Goal: Find specific page/section: Locate a particular part of the current website

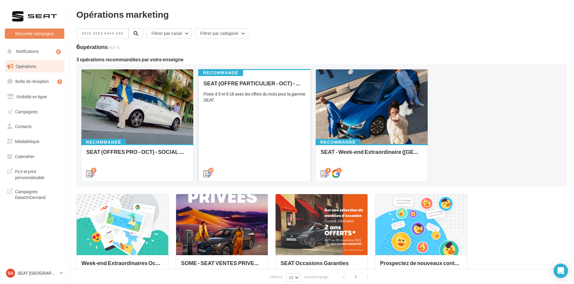
click at [243, 123] on div "SEAT (OFFRE PARTICULIER - OCT) - SOCIAL MEDIA Posts 4:5 et 9:16 avec les offres…" at bounding box center [254, 128] width 102 height 96
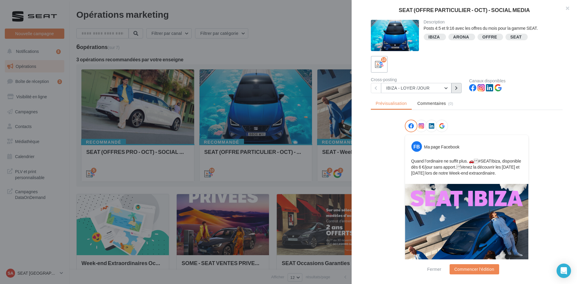
click at [455, 88] on icon at bounding box center [456, 88] width 3 height 4
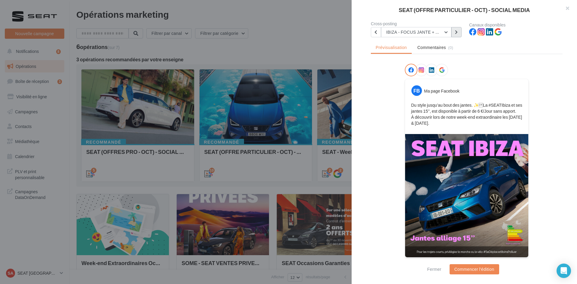
scroll to position [56, 0]
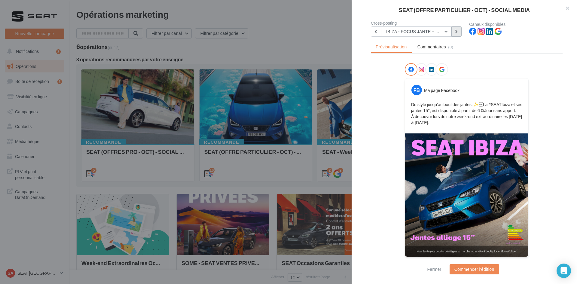
click at [455, 30] on icon at bounding box center [456, 31] width 3 height 4
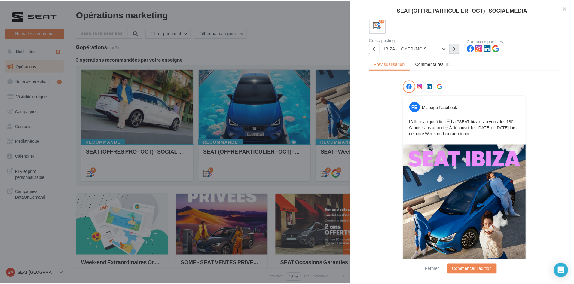
scroll to position [0, 0]
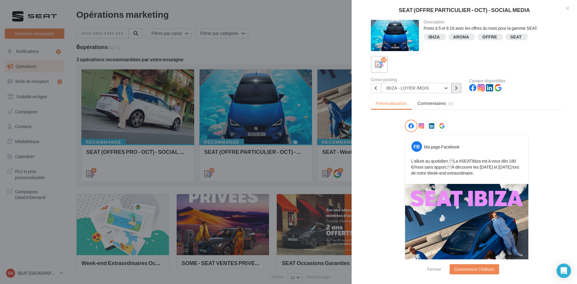
click at [458, 89] on button at bounding box center [456, 88] width 10 height 10
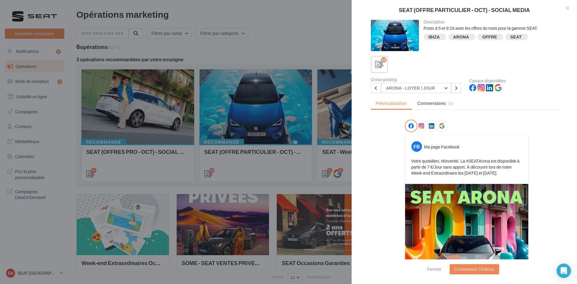
click at [45, 87] on div at bounding box center [288, 142] width 577 height 284
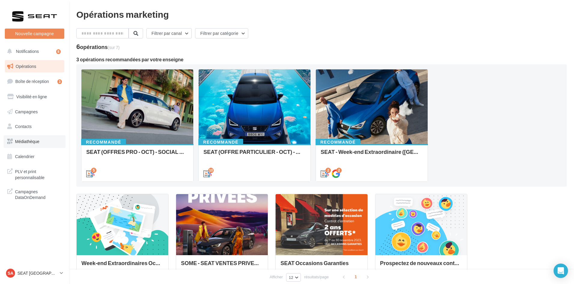
click at [27, 137] on link "Médiathèque" at bounding box center [35, 141] width 62 height 13
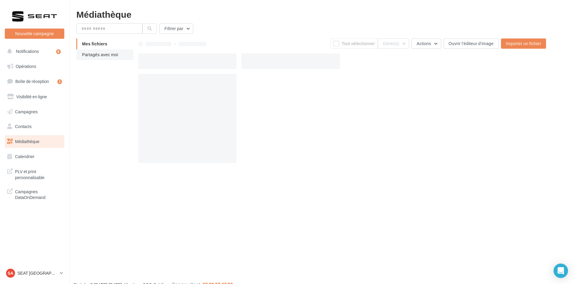
click at [107, 53] on span "Partagés avec moi" at bounding box center [100, 54] width 36 height 5
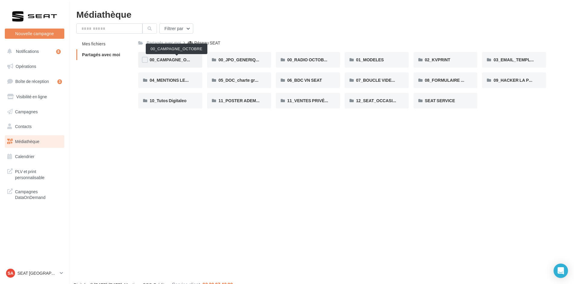
click at [177, 58] on span "00_CAMPAGNE_OCTOBRE" at bounding box center [177, 59] width 55 height 5
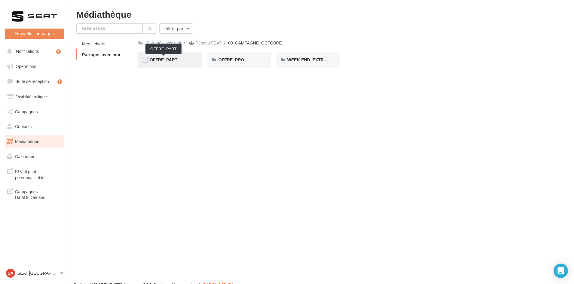
click at [173, 59] on span "OFFRE_PART" at bounding box center [164, 59] width 28 height 5
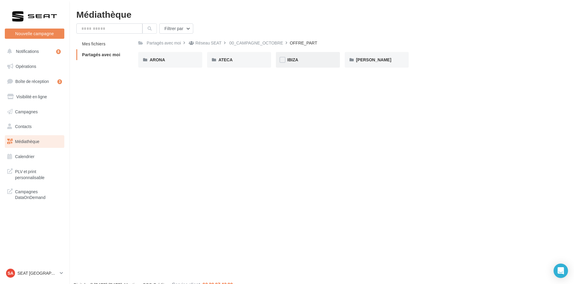
click at [321, 60] on div "IBIZA" at bounding box center [307, 60] width 41 height 6
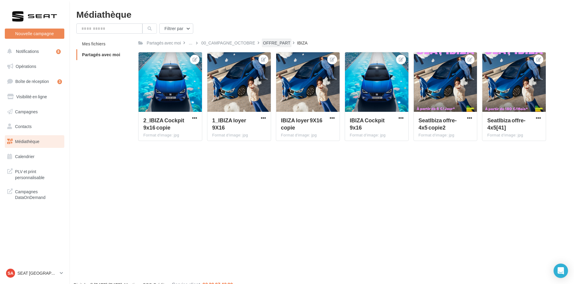
click at [276, 44] on div "OFFRE_PART" at bounding box center [276, 43] width 27 height 6
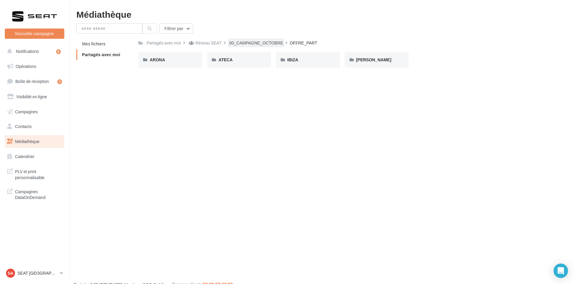
click at [249, 43] on div "00_CAMPAGNE_OCTOBRE" at bounding box center [256, 43] width 54 height 6
click at [203, 44] on div "Réseau SEAT" at bounding box center [208, 43] width 26 height 6
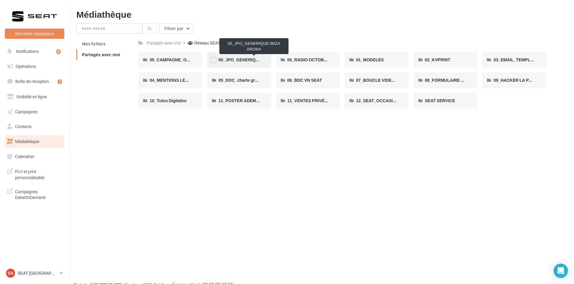
click at [248, 58] on span "00_JPO_GENERIQUE IBIZA ARONA" at bounding box center [253, 59] width 71 height 5
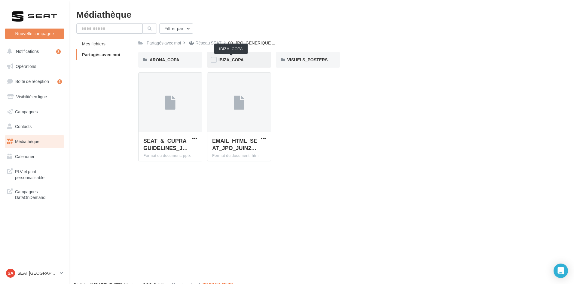
click at [229, 61] on span "IBIZA_COPA" at bounding box center [230, 59] width 25 height 5
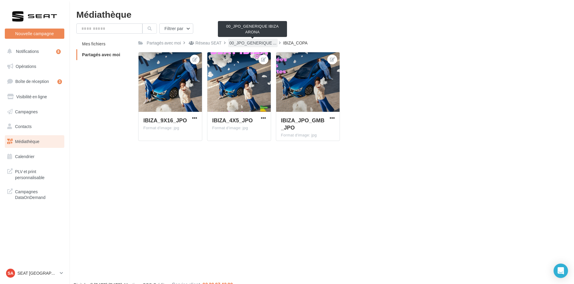
click at [237, 43] on span "00_JPO_GENERIQUE ..." at bounding box center [252, 43] width 47 height 6
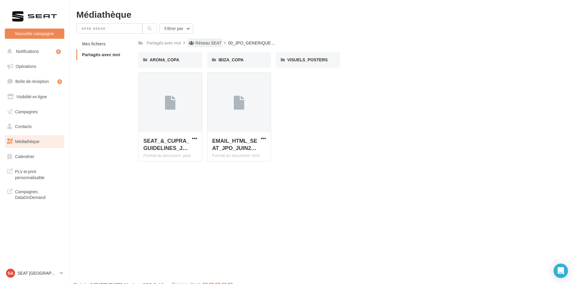
click at [214, 43] on div "Réseau SEAT" at bounding box center [208, 43] width 26 height 6
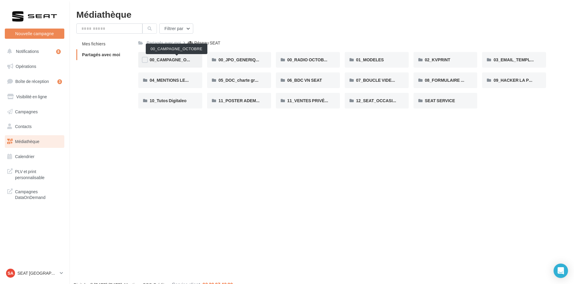
click at [176, 59] on span "00_CAMPAGNE_OCTOBRE" at bounding box center [177, 59] width 55 height 5
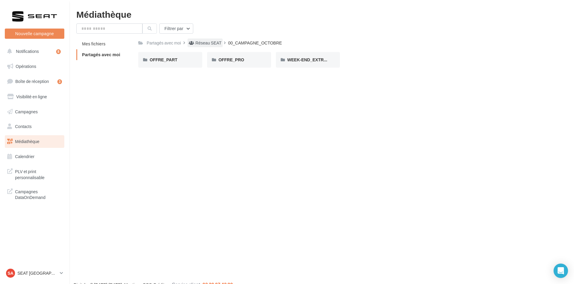
click at [194, 46] on span at bounding box center [191, 43] width 5 height 6
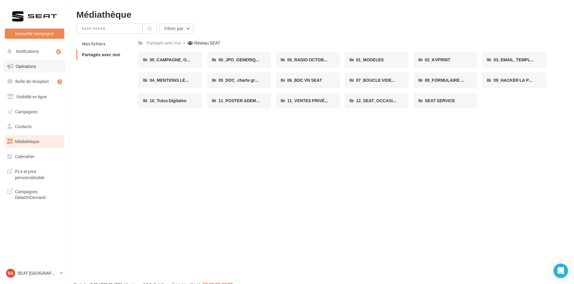
click at [38, 71] on link "Opérations" at bounding box center [35, 66] width 62 height 13
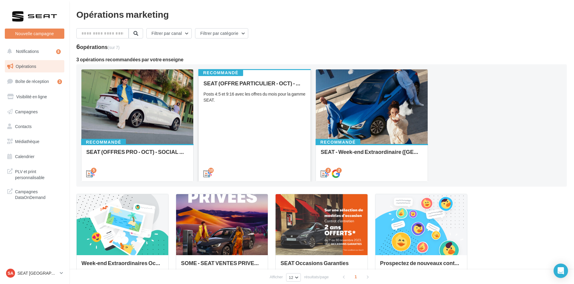
click at [290, 118] on div "SEAT (OFFRE PARTICULIER - OCT) - SOCIAL MEDIA Posts 4:5 et 9:16 avec les offres…" at bounding box center [254, 128] width 102 height 96
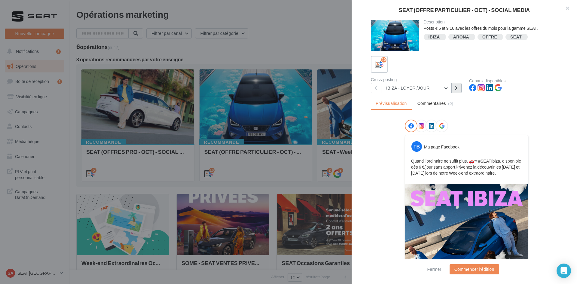
click at [455, 89] on icon at bounding box center [456, 88] width 3 height 4
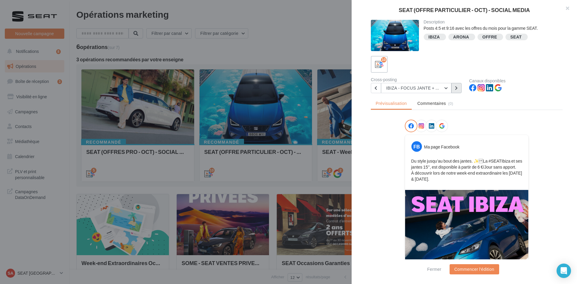
click at [456, 87] on icon at bounding box center [456, 88] width 3 height 4
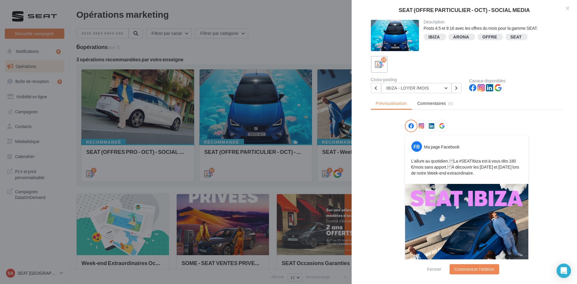
click at [418, 125] on icon at bounding box center [420, 125] width 5 height 5
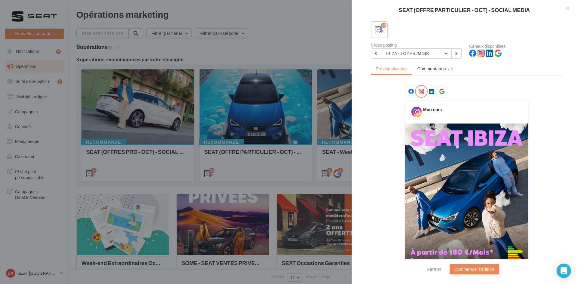
click at [430, 92] on icon at bounding box center [431, 91] width 5 height 5
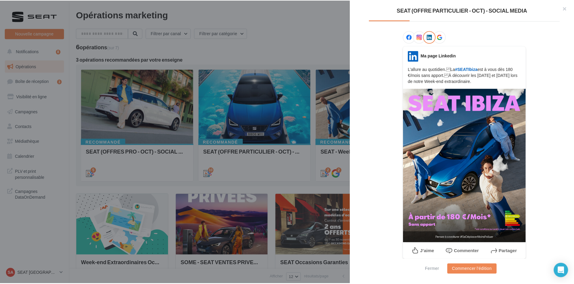
scroll to position [91, 0]
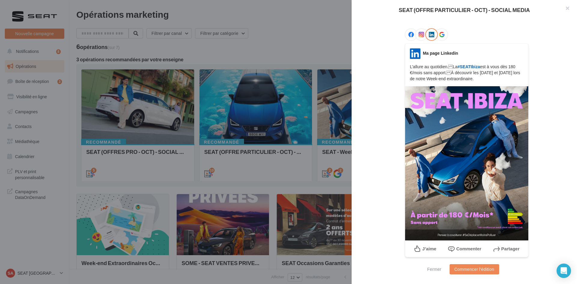
click at [274, 36] on div at bounding box center [288, 142] width 577 height 284
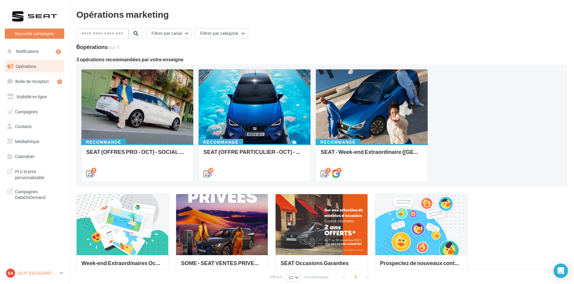
click at [26, 276] on div "SA SEAT [GEOGRAPHIC_DATA] SEAT-[GEOGRAPHIC_DATA]" at bounding box center [31, 272] width 51 height 9
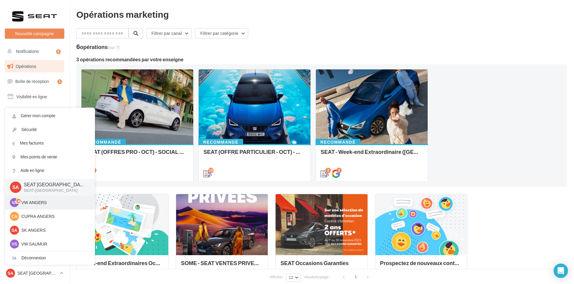
click at [33, 205] on p "VW ANGERS" at bounding box center [54, 202] width 66 height 6
